Goal: Check status: Check status

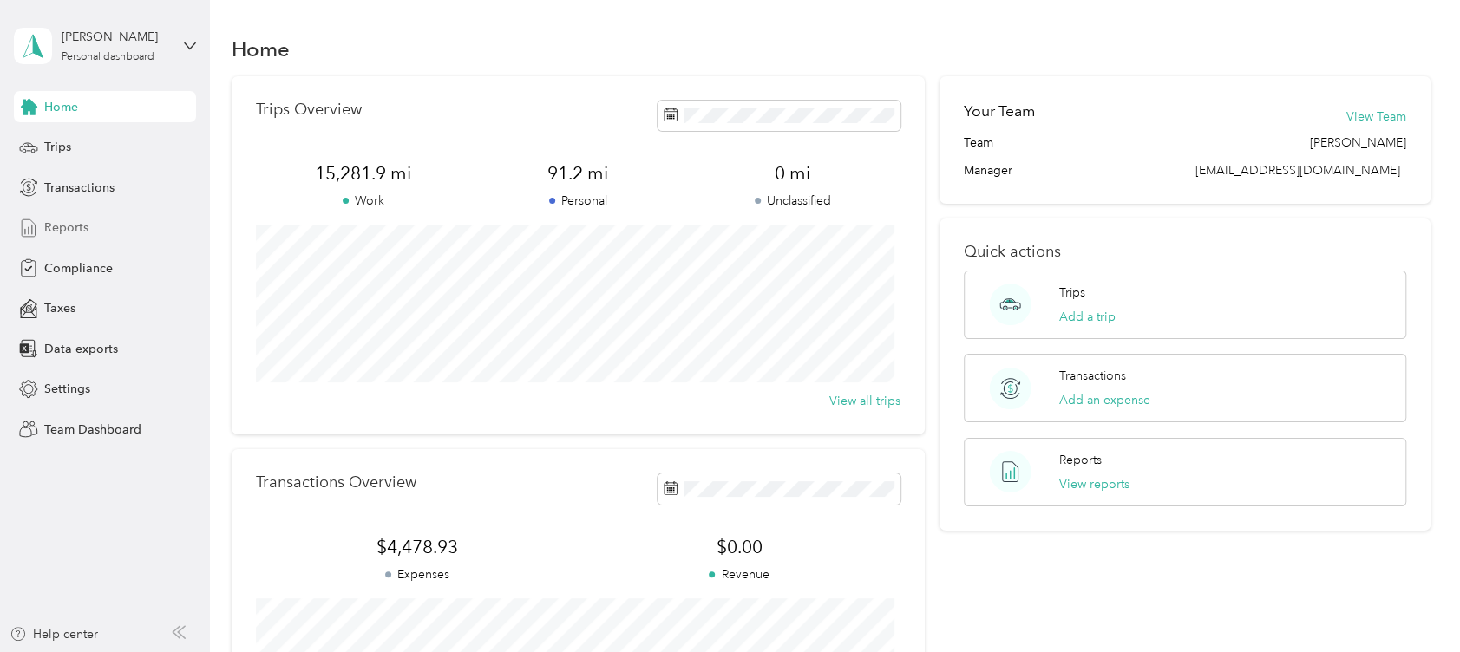
click at [72, 235] on span "Reports" at bounding box center [66, 228] width 44 height 18
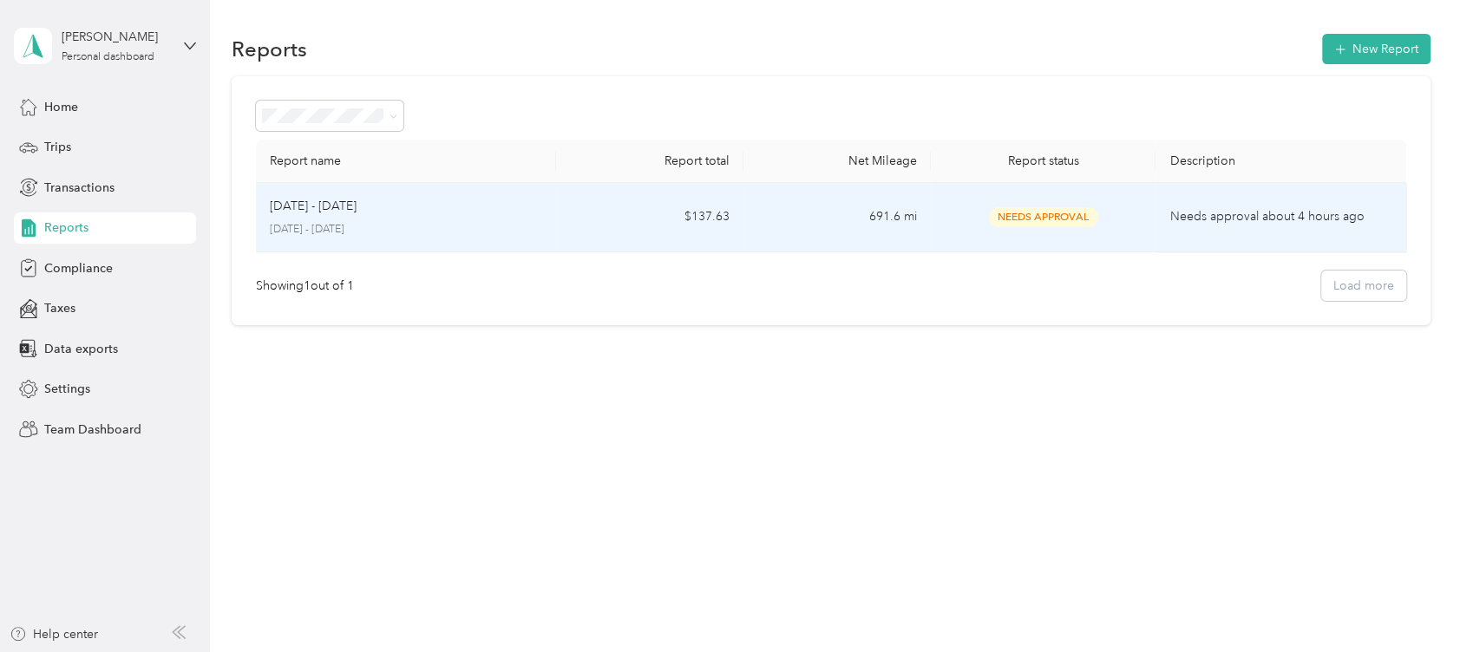
click at [375, 215] on div "[DATE] - [DATE] [DATE] - [DATE]" at bounding box center [406, 217] width 272 height 41
